Goal: Information Seeking & Learning: Find contact information

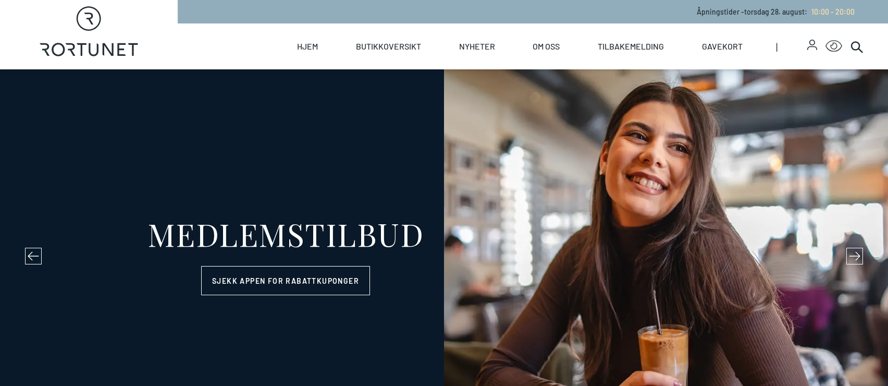
select select "NO"
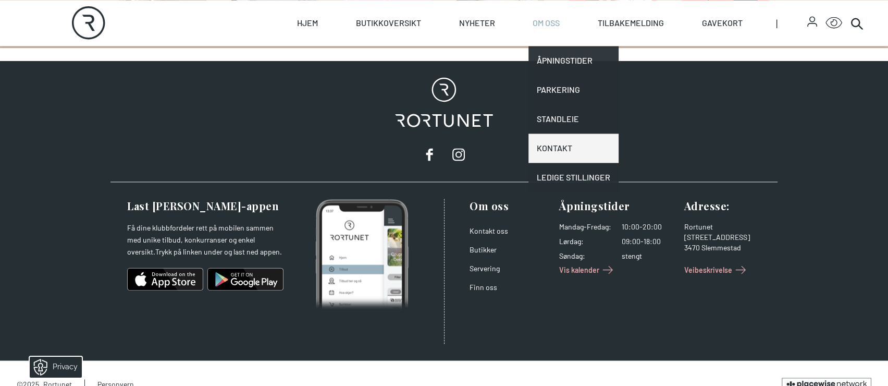
click at [561, 155] on link "Kontakt" at bounding box center [573, 147] width 90 height 29
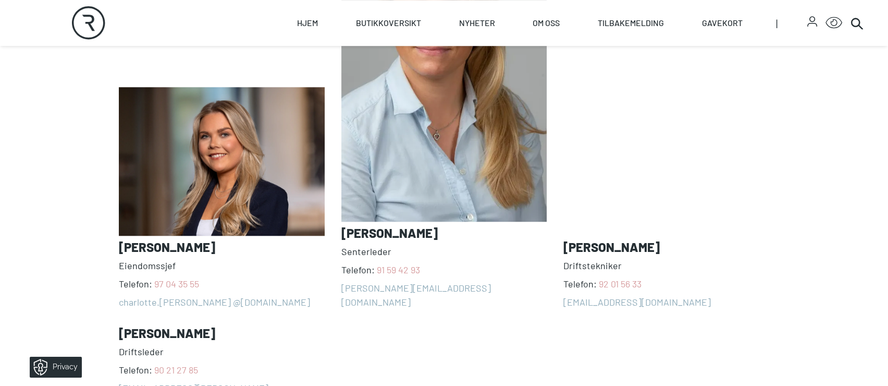
scroll to position [938, 0]
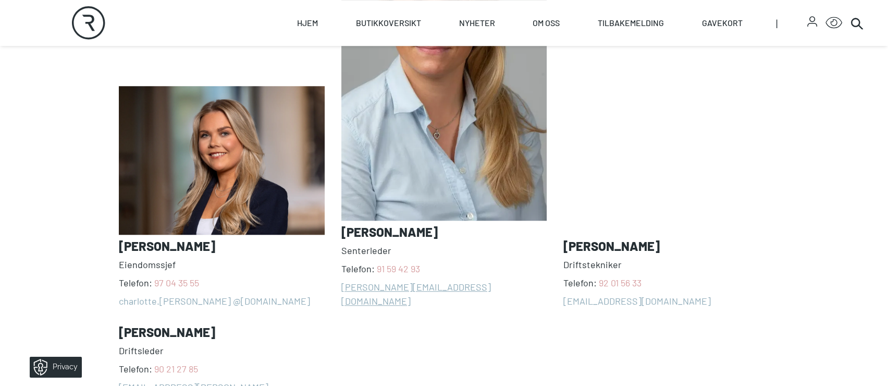
click at [378, 291] on link "[PERSON_NAME][EMAIL_ADDRESS][DOMAIN_NAME]" at bounding box center [444, 294] width 206 height 28
click at [294, 296] on div "[PERSON_NAME] Telefon: [PHONE_NUMBER] charlotte.[PERSON_NAME] @[DOMAIN_NAME] [P…" at bounding box center [444, 159] width 650 height 497
drag, startPoint x: 473, startPoint y: 328, endPoint x: 340, endPoint y: 281, distance: 140.4
click at [340, 281] on div "[PERSON_NAME] Telefon: [PHONE_NUMBER] charlotte.[PERSON_NAME] @[DOMAIN_NAME] [P…" at bounding box center [444, 159] width 650 height 497
copy link "[PERSON_NAME][EMAIL_ADDRESS][DOMAIN_NAME]"
